Goal: Task Accomplishment & Management: Complete application form

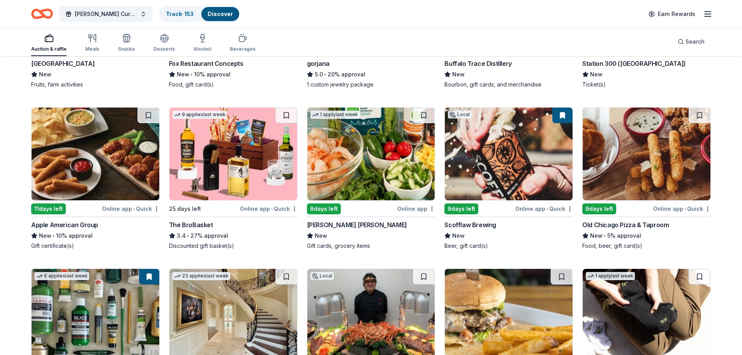
scroll to position [1548, 0]
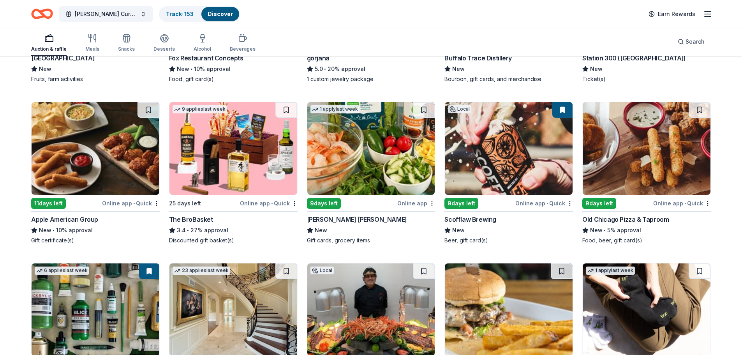
click at [503, 171] on img at bounding box center [509, 148] width 128 height 93
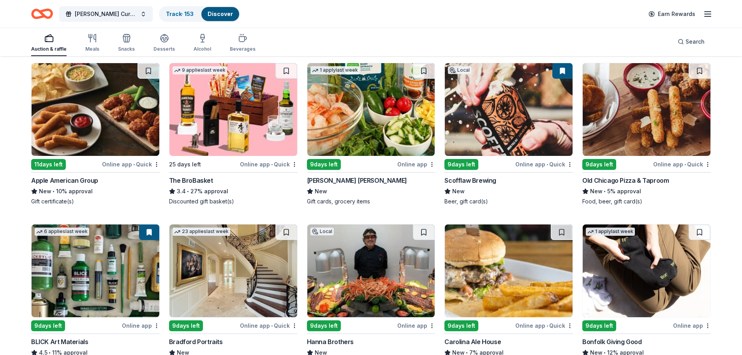
click at [655, 130] on img at bounding box center [647, 109] width 128 height 93
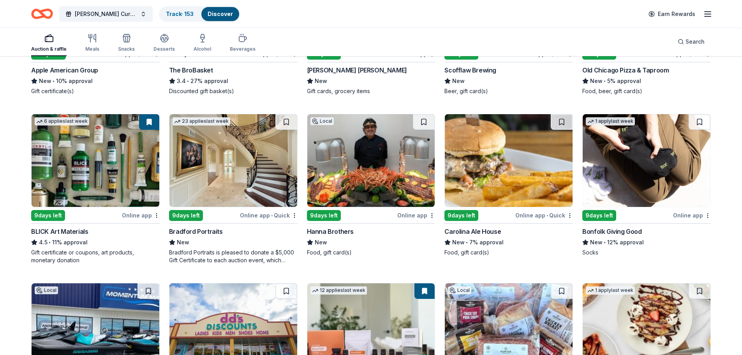
scroll to position [1704, 0]
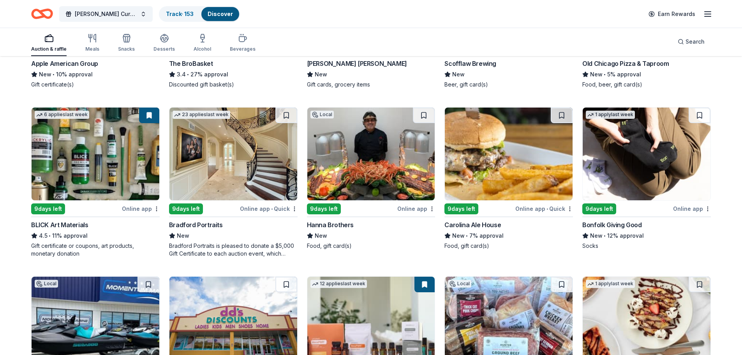
click at [87, 171] on img at bounding box center [96, 154] width 128 height 93
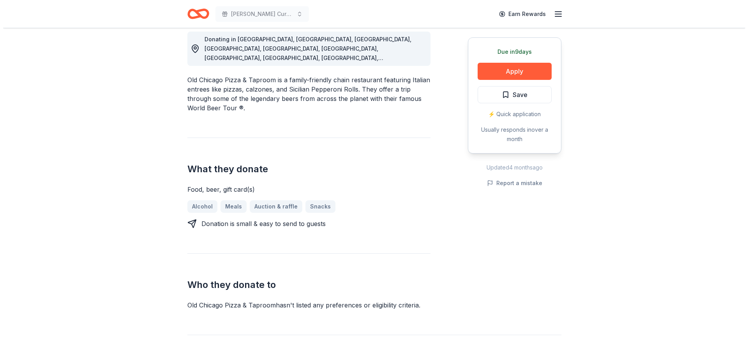
scroll to position [234, 0]
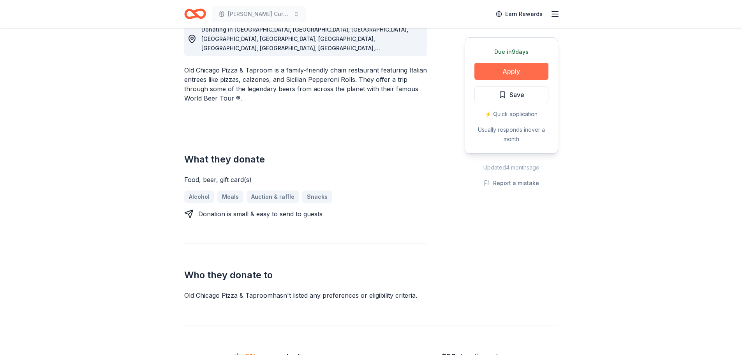
click at [517, 72] on button "Apply" at bounding box center [512, 71] width 74 height 17
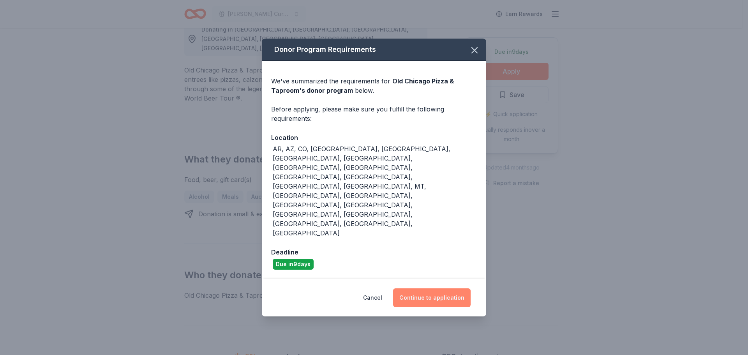
click at [434, 288] on button "Continue to application" at bounding box center [432, 297] width 78 height 19
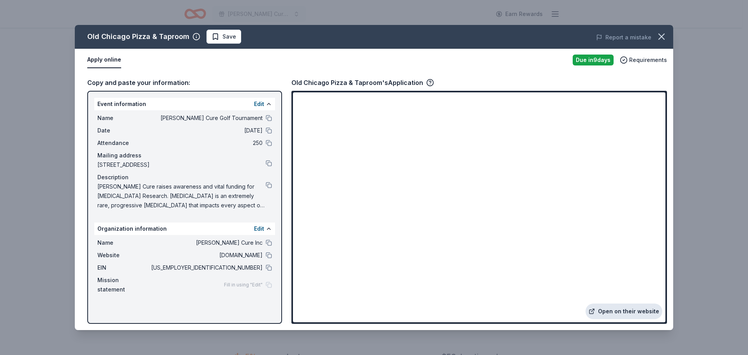
click at [630, 309] on link "Open on their website" at bounding box center [624, 312] width 77 height 16
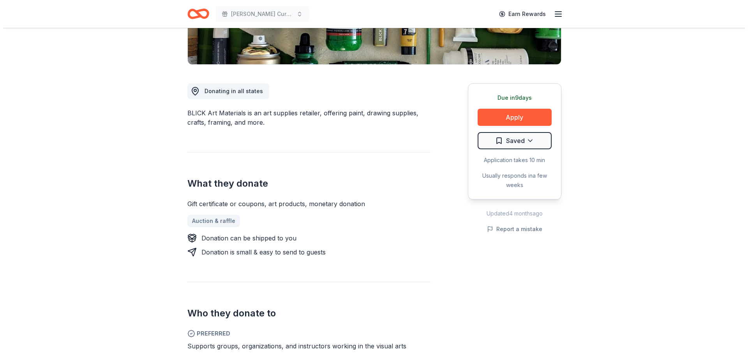
scroll to position [195, 0]
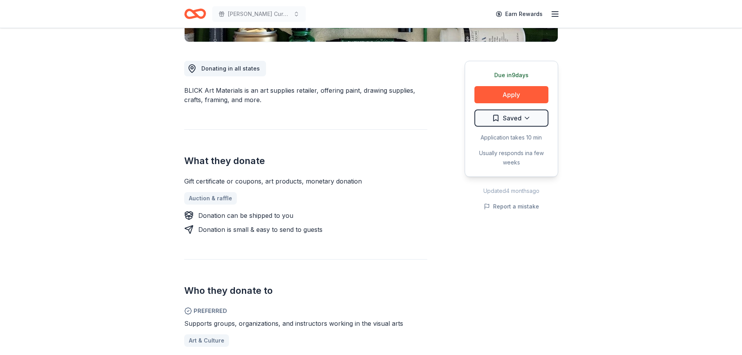
click at [513, 94] on button "Apply" at bounding box center [512, 94] width 74 height 17
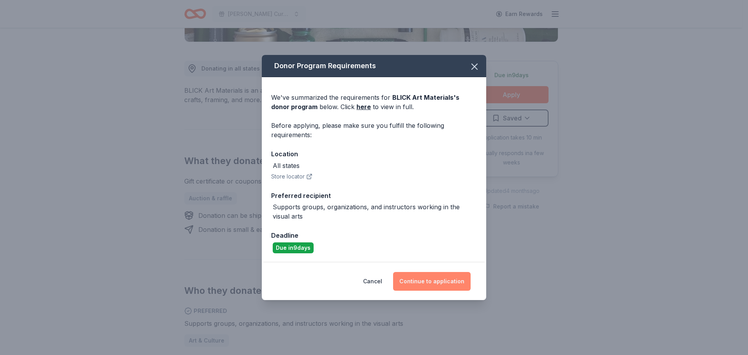
click at [442, 279] on button "Continue to application" at bounding box center [432, 281] width 78 height 19
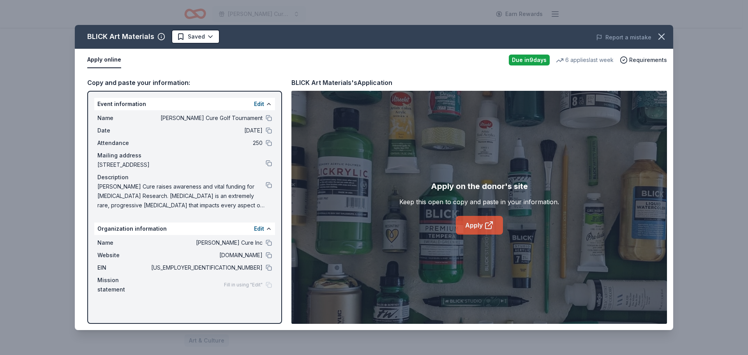
click at [480, 226] on link "Apply" at bounding box center [479, 225] width 47 height 19
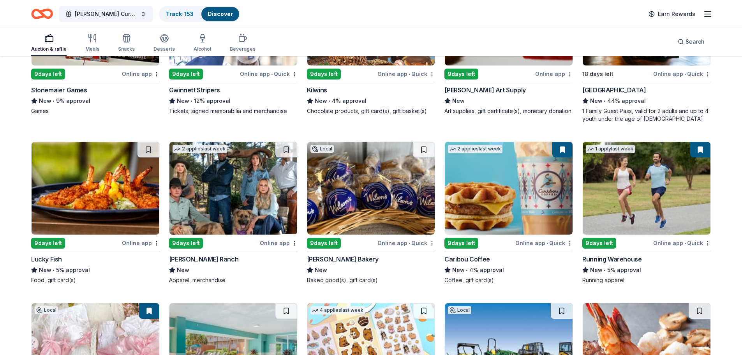
scroll to position [2228, 0]
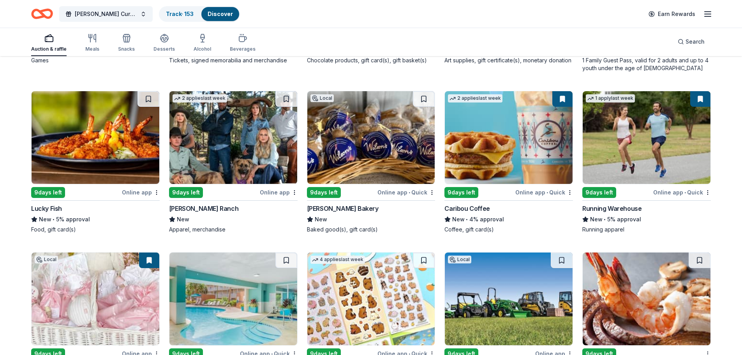
click at [236, 145] on img at bounding box center [234, 137] width 128 height 93
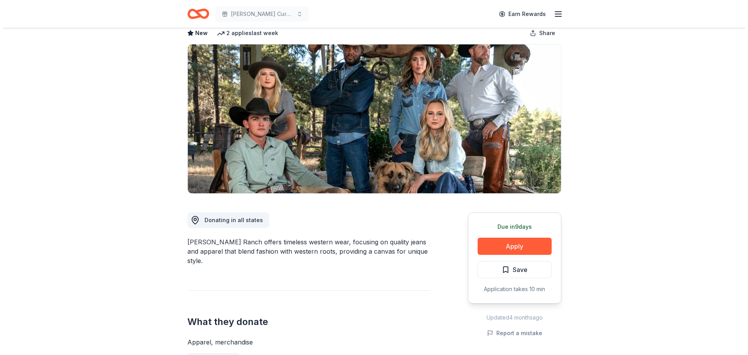
scroll to position [39, 0]
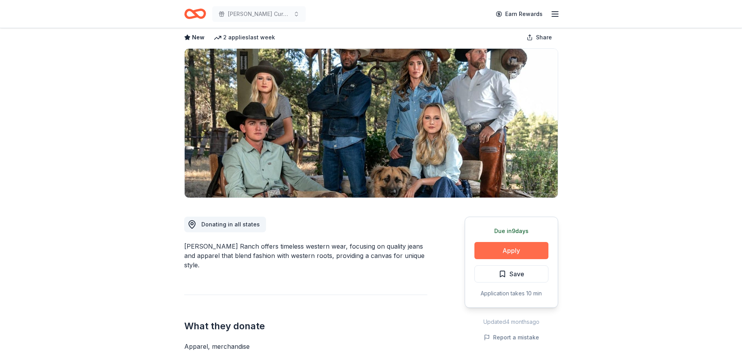
click at [510, 245] on button "Apply" at bounding box center [512, 250] width 74 height 17
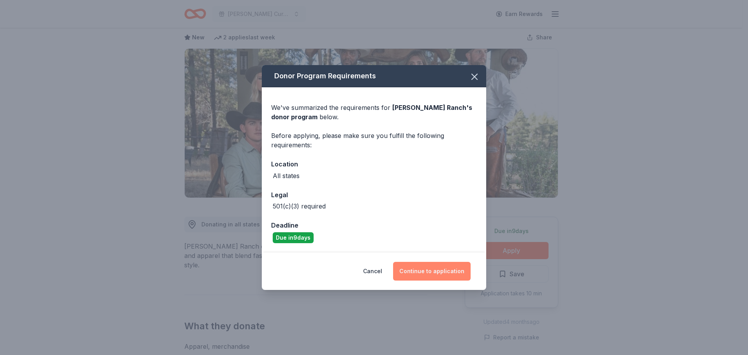
click at [448, 270] on button "Continue to application" at bounding box center [432, 271] width 78 height 19
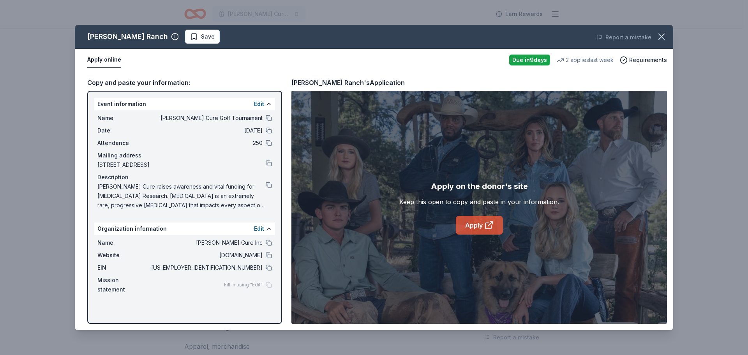
click at [479, 226] on link "Apply" at bounding box center [479, 225] width 47 height 19
click at [725, 49] on div "[PERSON_NAME] Ranch Save Report a mistake Apply online Due [DATE] 2 applies las…" at bounding box center [374, 177] width 748 height 355
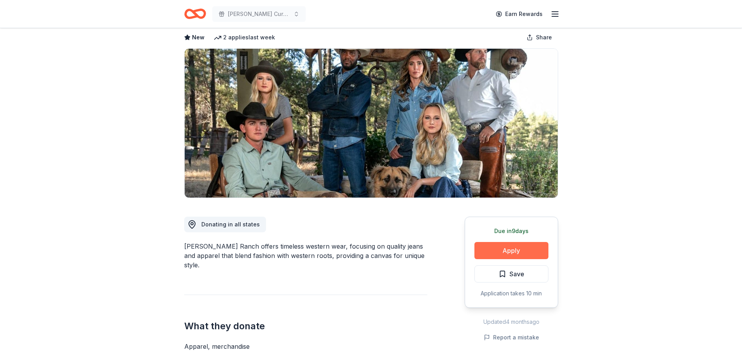
click at [510, 248] on button "Apply" at bounding box center [512, 250] width 74 height 17
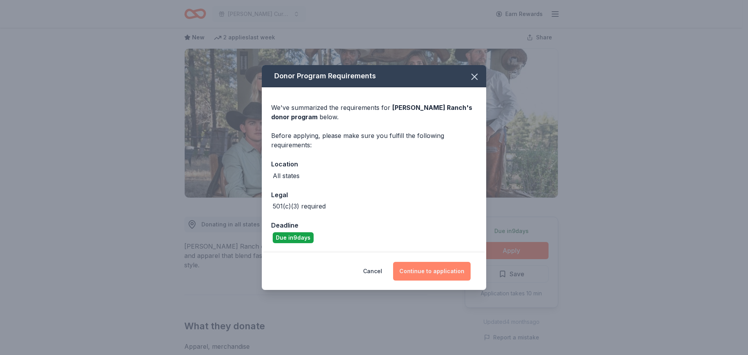
click at [437, 271] on button "Continue to application" at bounding box center [432, 271] width 78 height 19
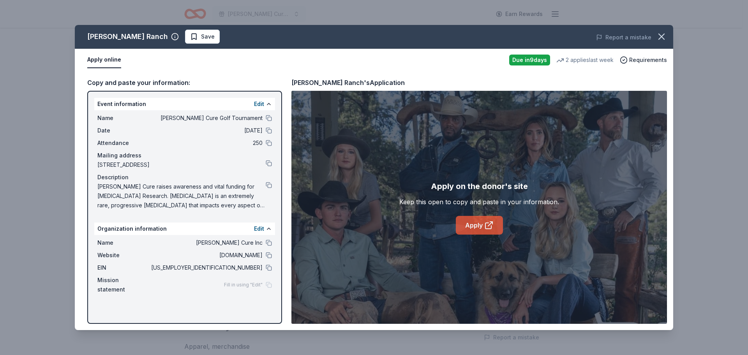
click at [481, 228] on link "Apply" at bounding box center [479, 225] width 47 height 19
